Goal: Find specific page/section: Find specific page/section

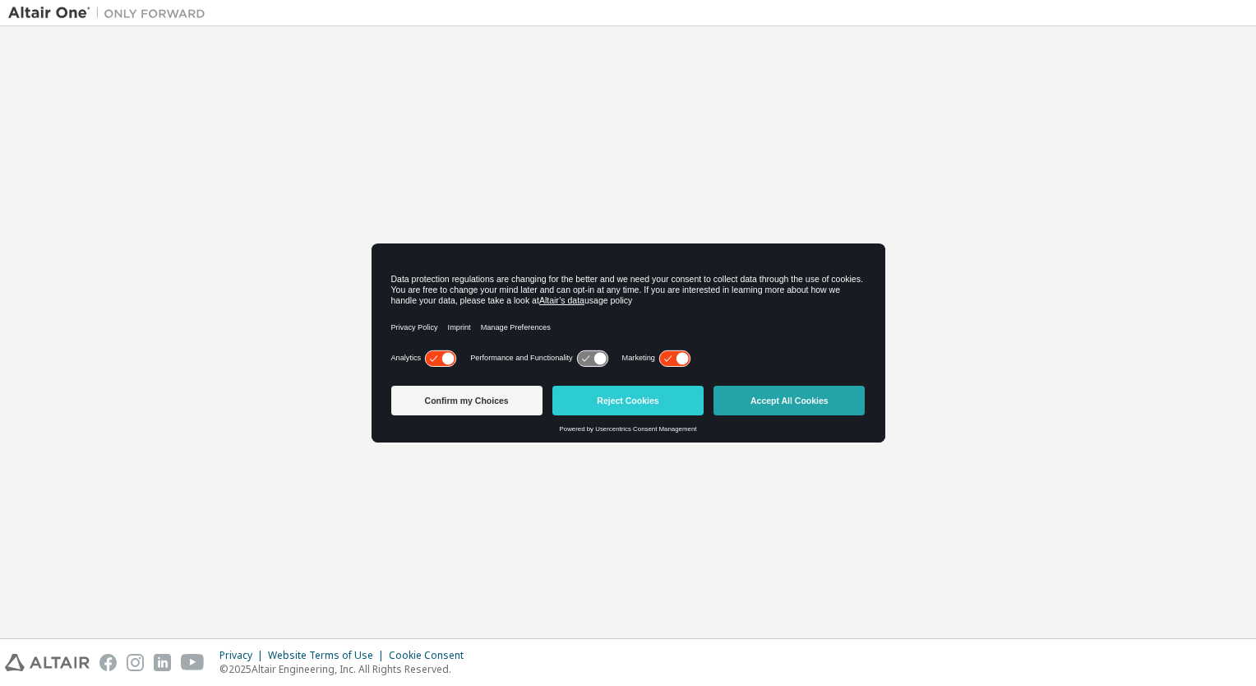
click at [779, 390] on button "Accept All Cookies" at bounding box center [789, 401] width 151 height 30
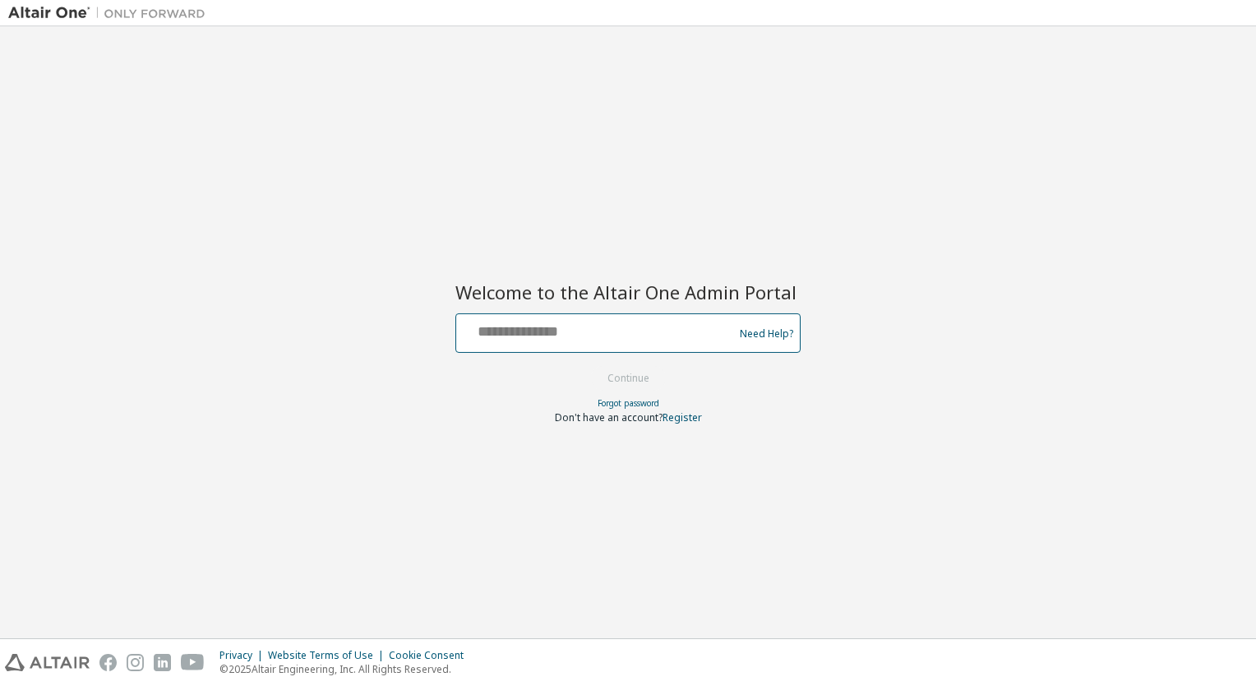
click at [598, 340] on input "text" at bounding box center [597, 329] width 269 height 24
type input "**********"
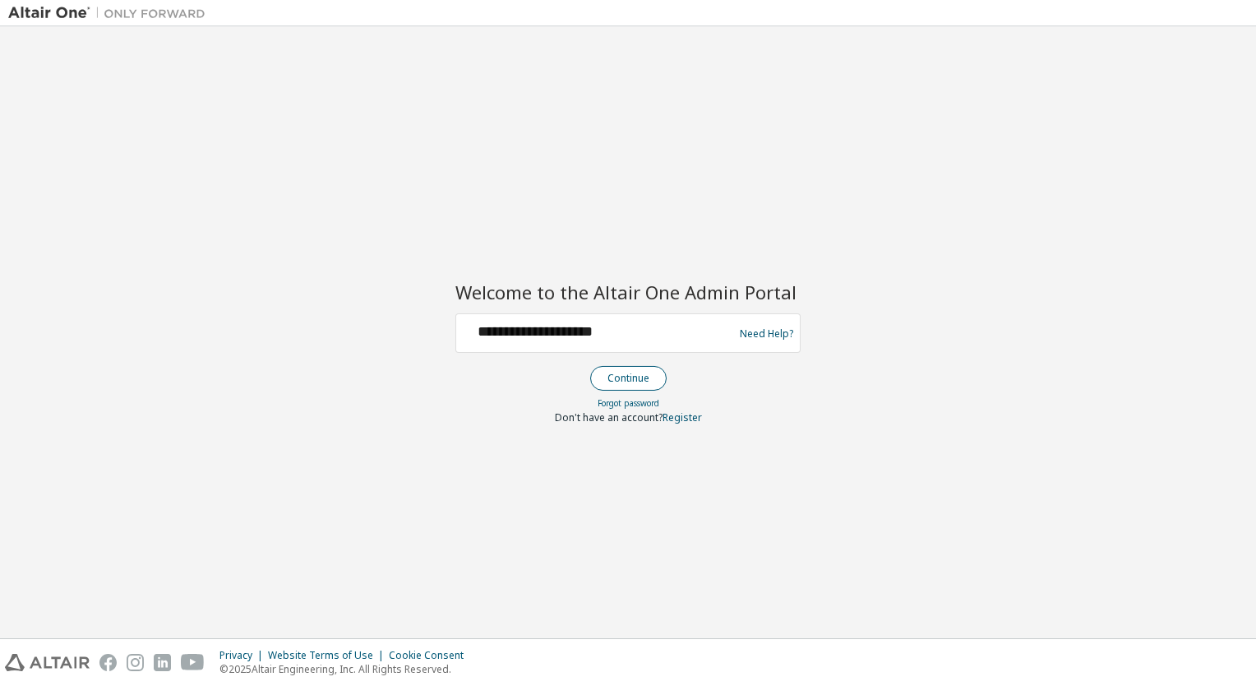
click at [617, 386] on button "Continue" at bounding box center [628, 378] width 76 height 25
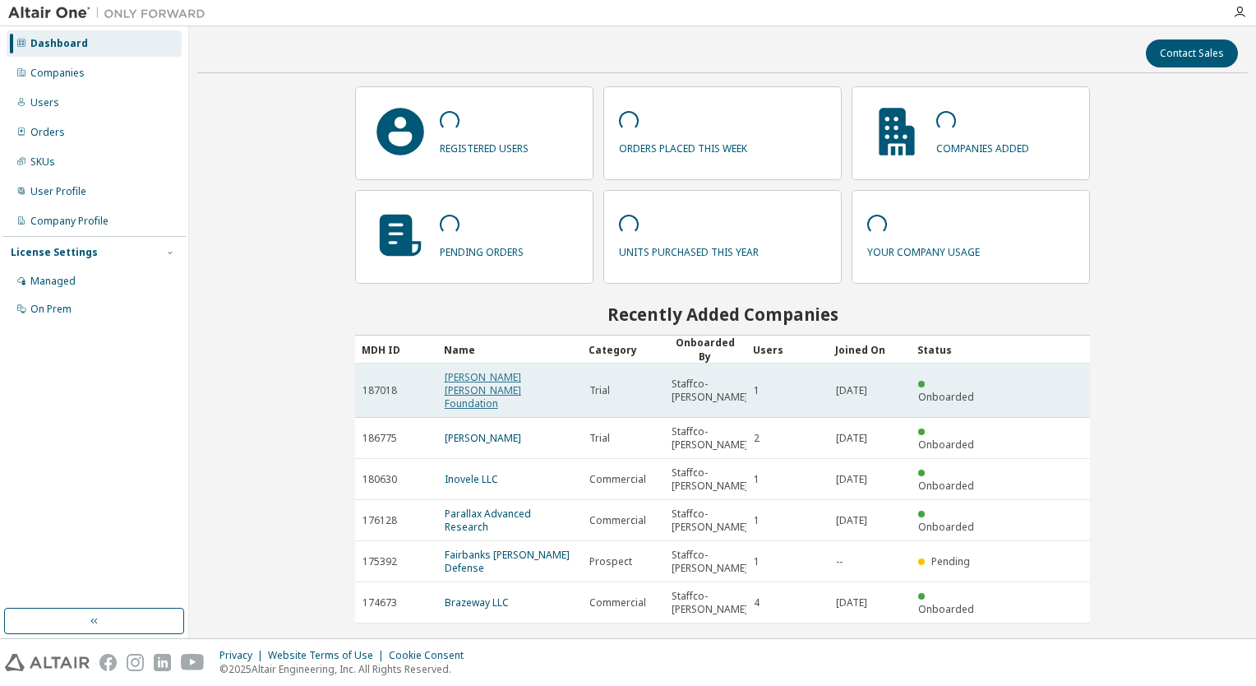
click at [474, 372] on link "[PERSON_NAME] [PERSON_NAME] Foundation" at bounding box center [483, 390] width 76 height 40
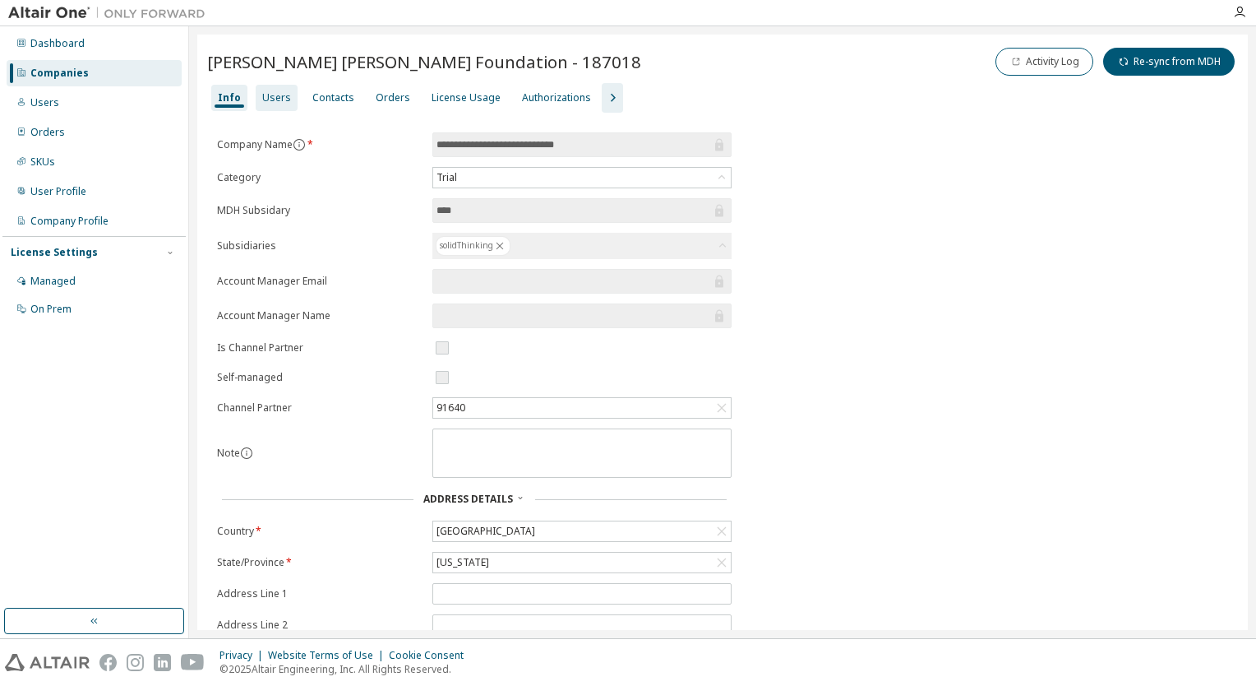
click at [283, 102] on div "Users" at bounding box center [276, 97] width 29 height 13
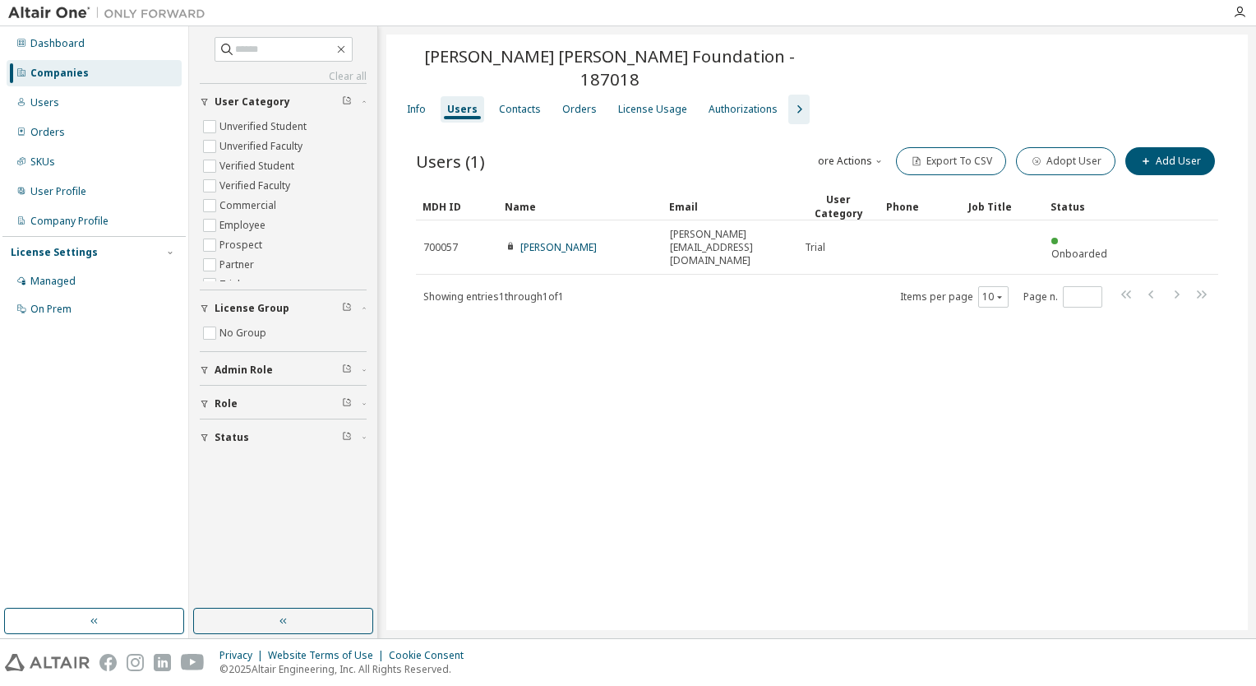
click at [796, 99] on icon "button" at bounding box center [799, 109] width 20 height 20
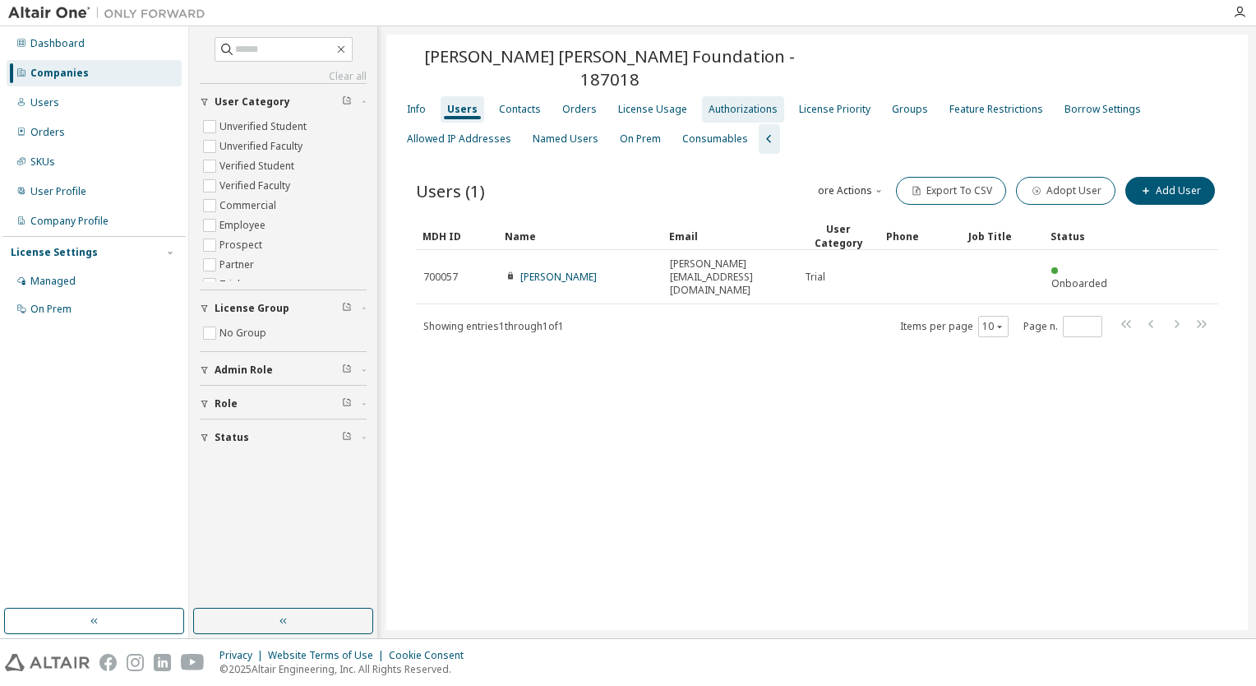
click at [747, 103] on div "Authorizations" at bounding box center [743, 109] width 69 height 13
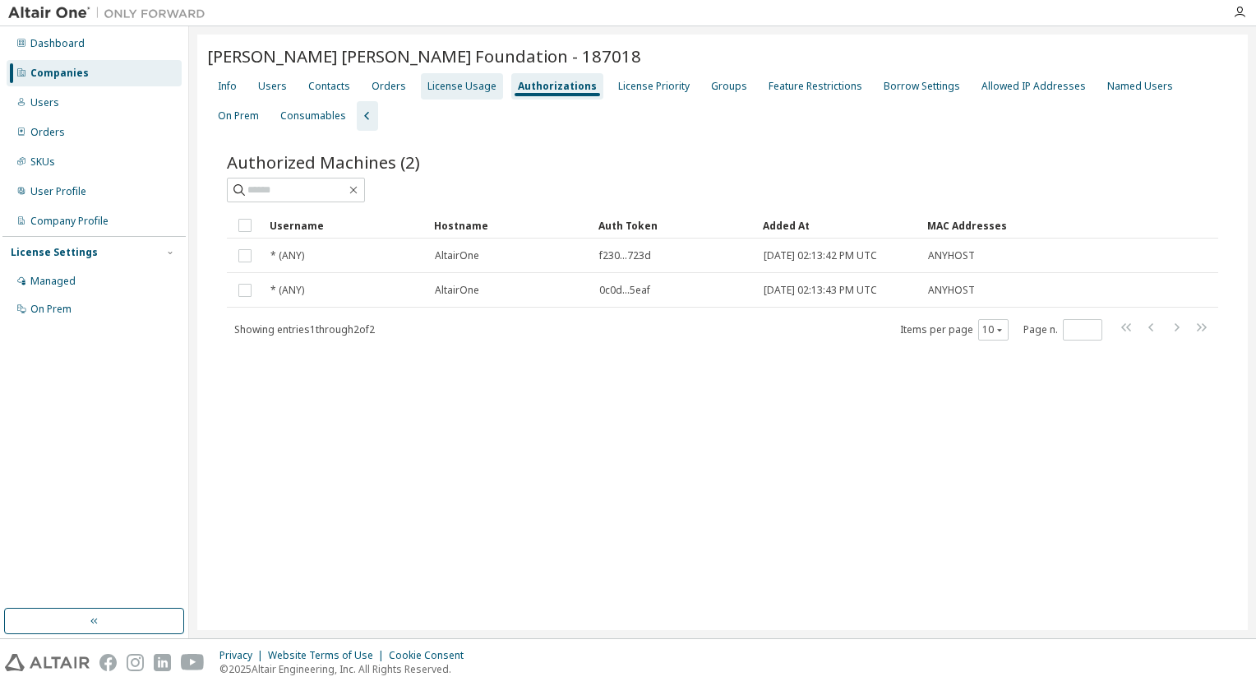
click at [458, 94] on div "License Usage" at bounding box center [462, 86] width 82 height 26
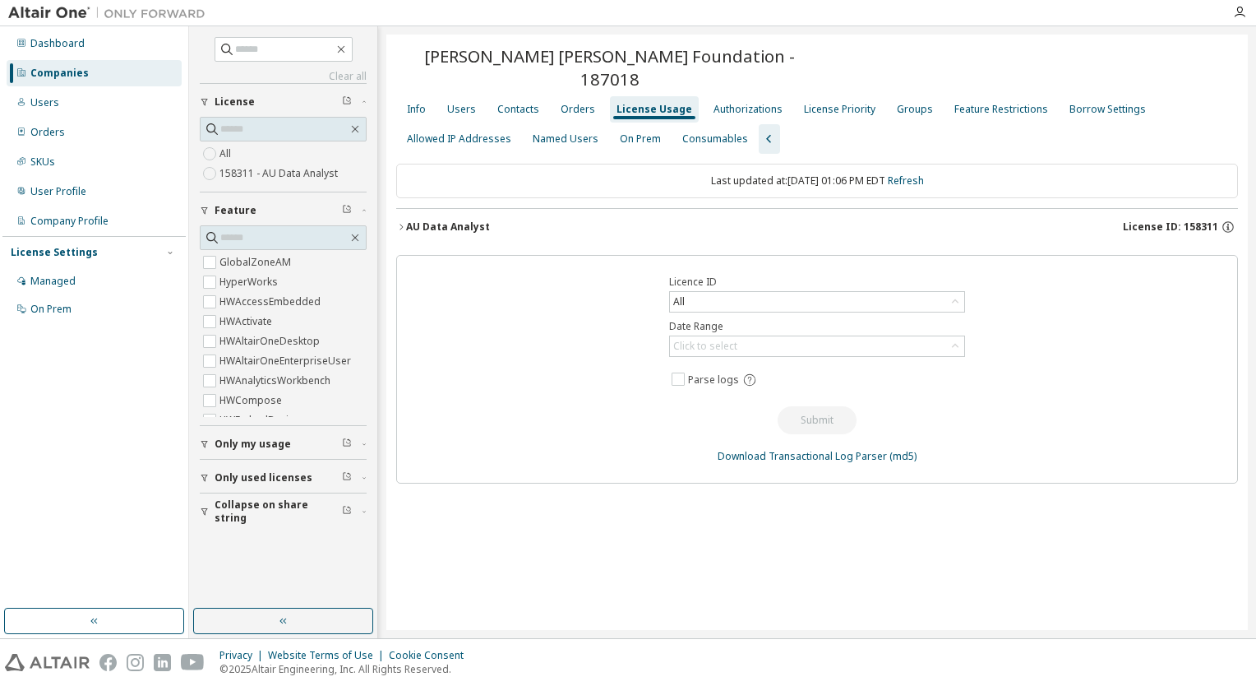
click at [490, 220] on div "AU Data Analyst License ID: 158311" at bounding box center [822, 227] width 832 height 15
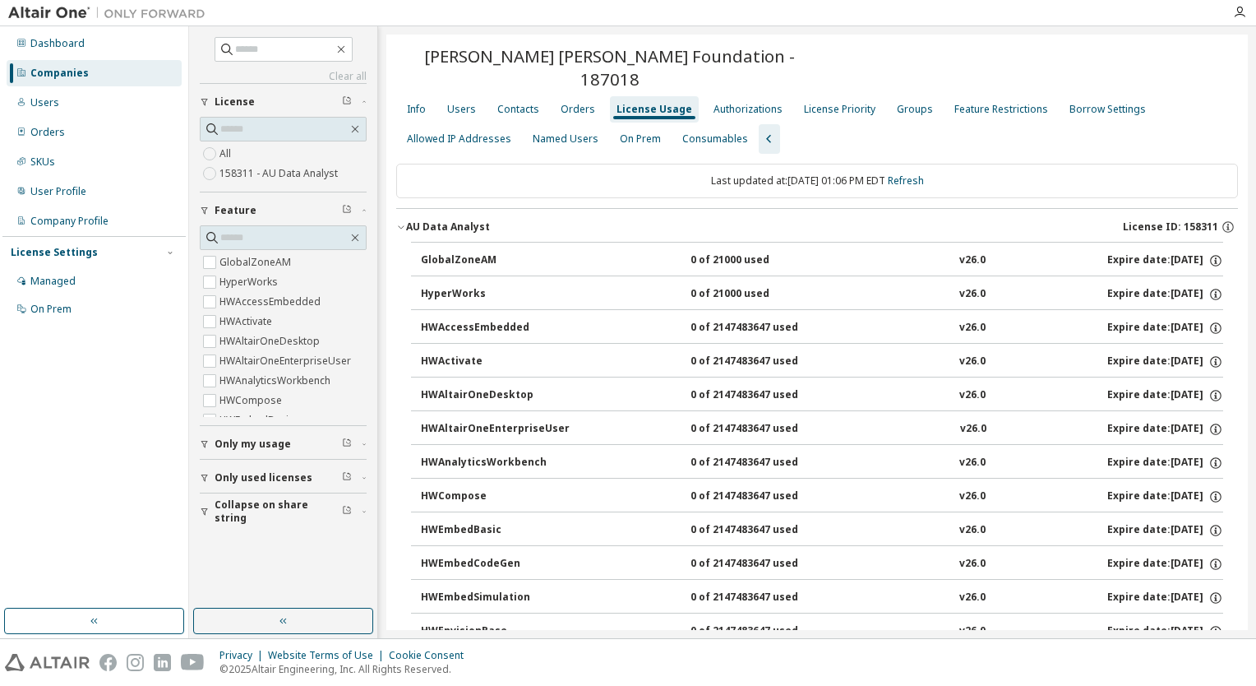
click at [519, 220] on div "AU Data Analyst License ID: 158311" at bounding box center [822, 227] width 832 height 15
